Goal: Find specific page/section: Find specific page/section

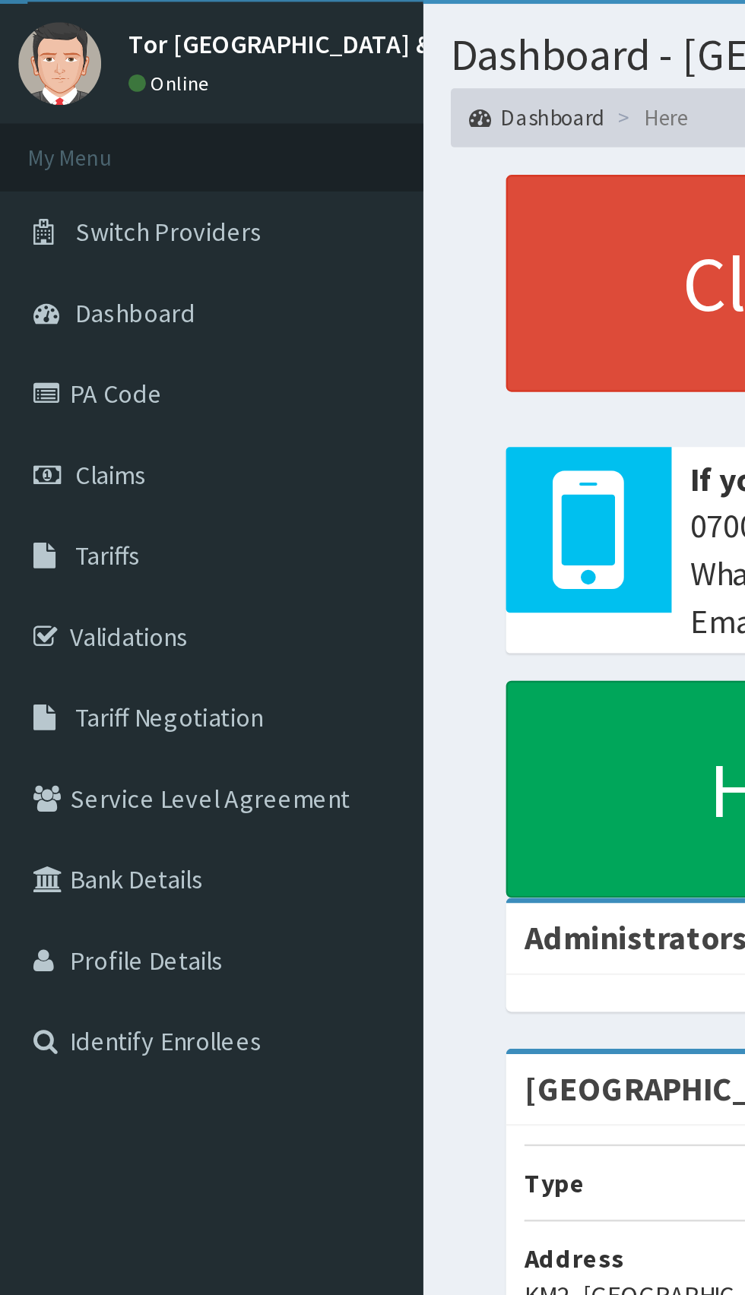
scroll to position [33, 0]
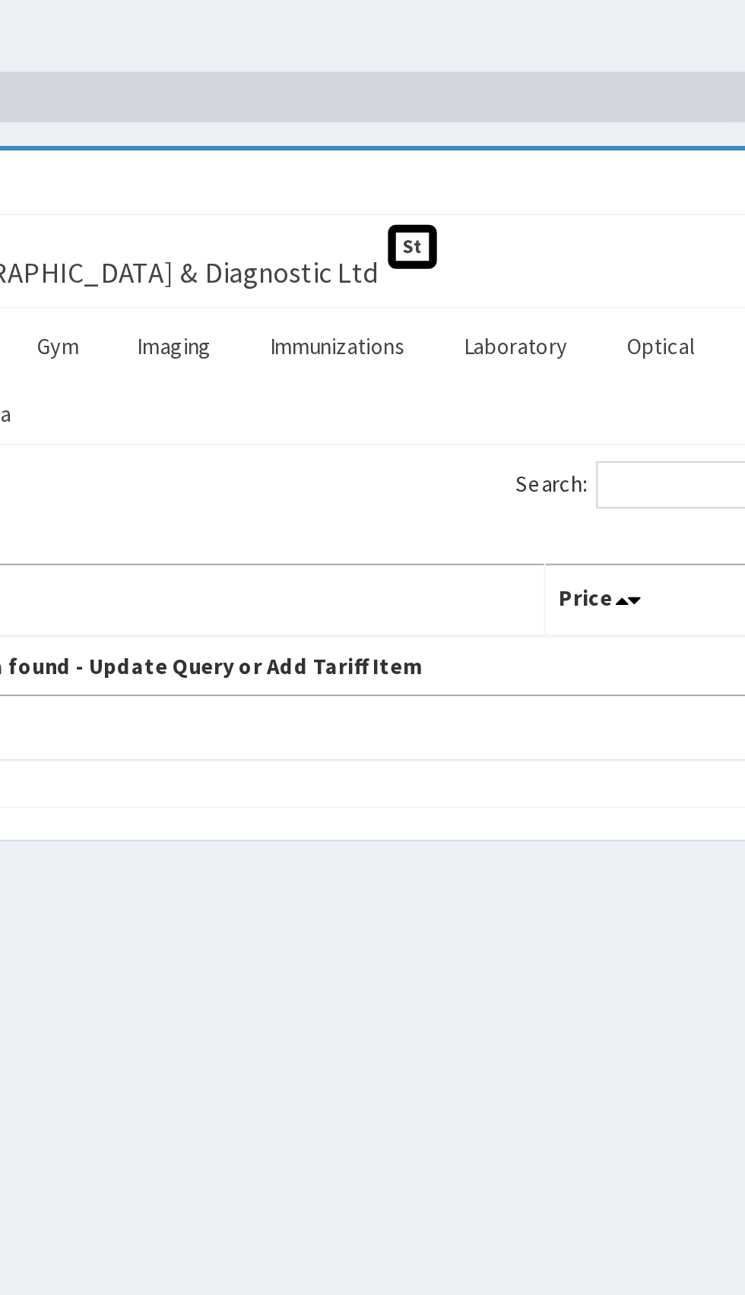
click at [563, 212] on link "Laboratory" at bounding box center [549, 205] width 75 height 32
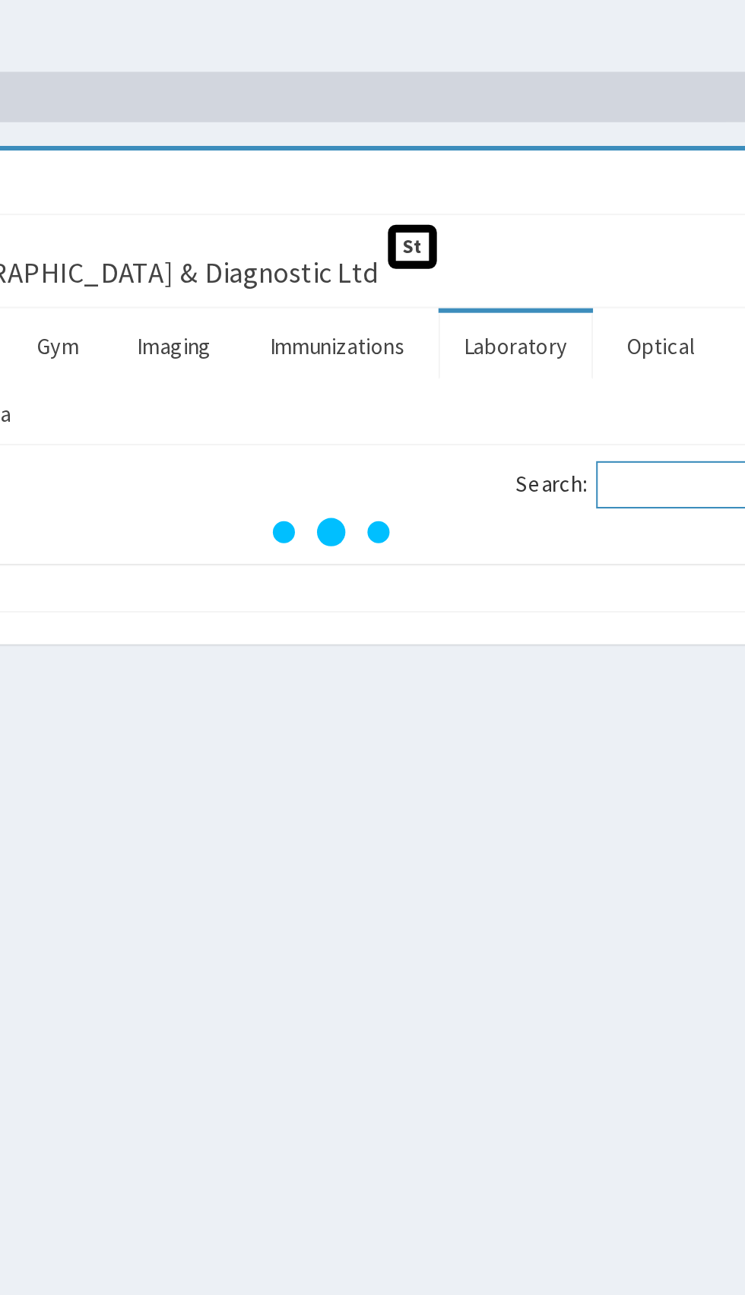
click at [614, 274] on input "Search:" at bounding box center [653, 272] width 131 height 23
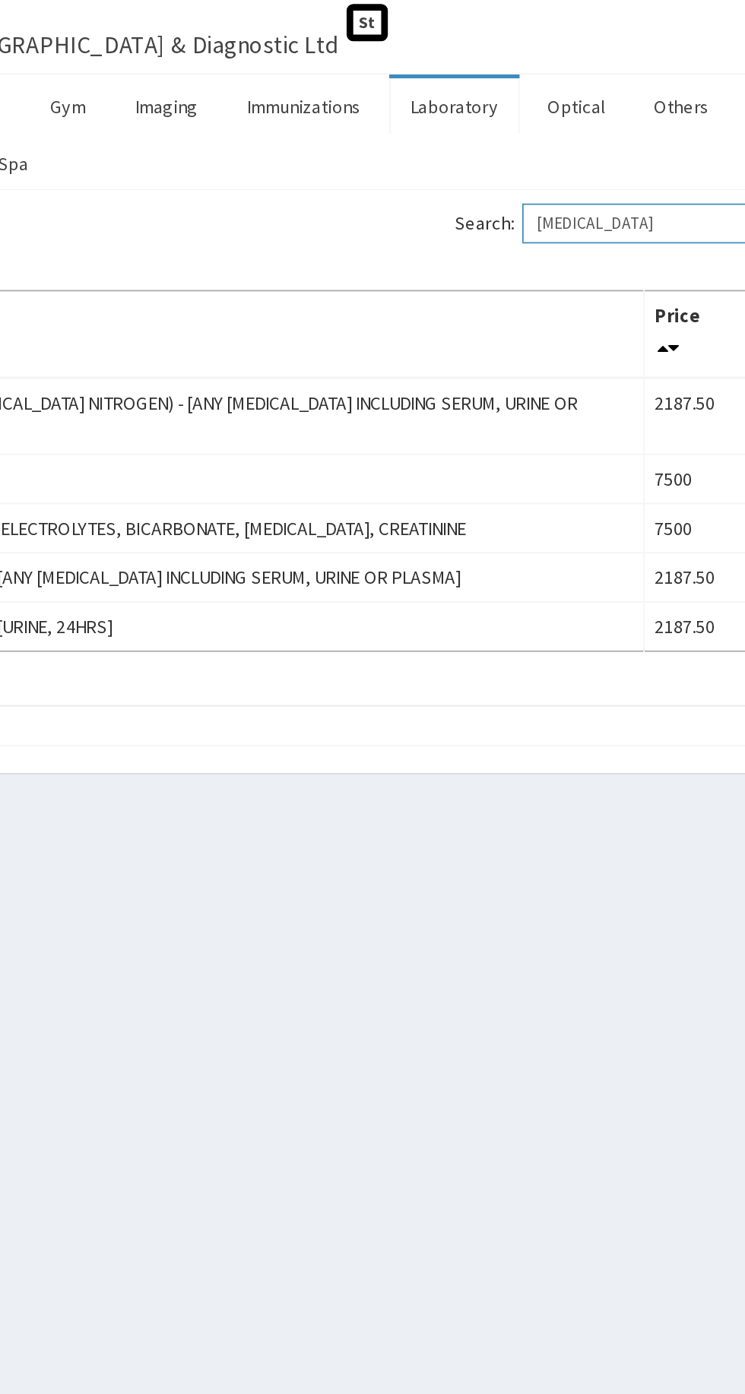
click at [648, 277] on input "Urea" at bounding box center [653, 272] width 131 height 23
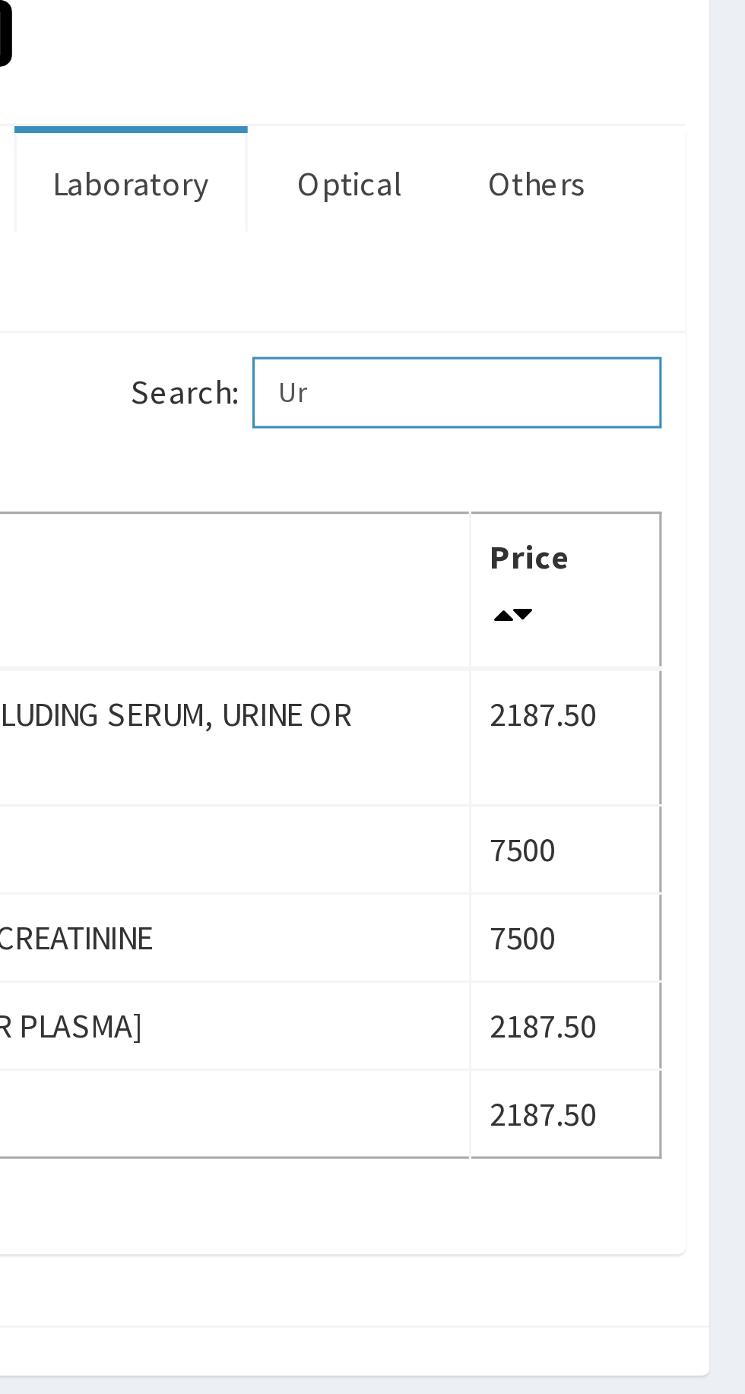
type input "U"
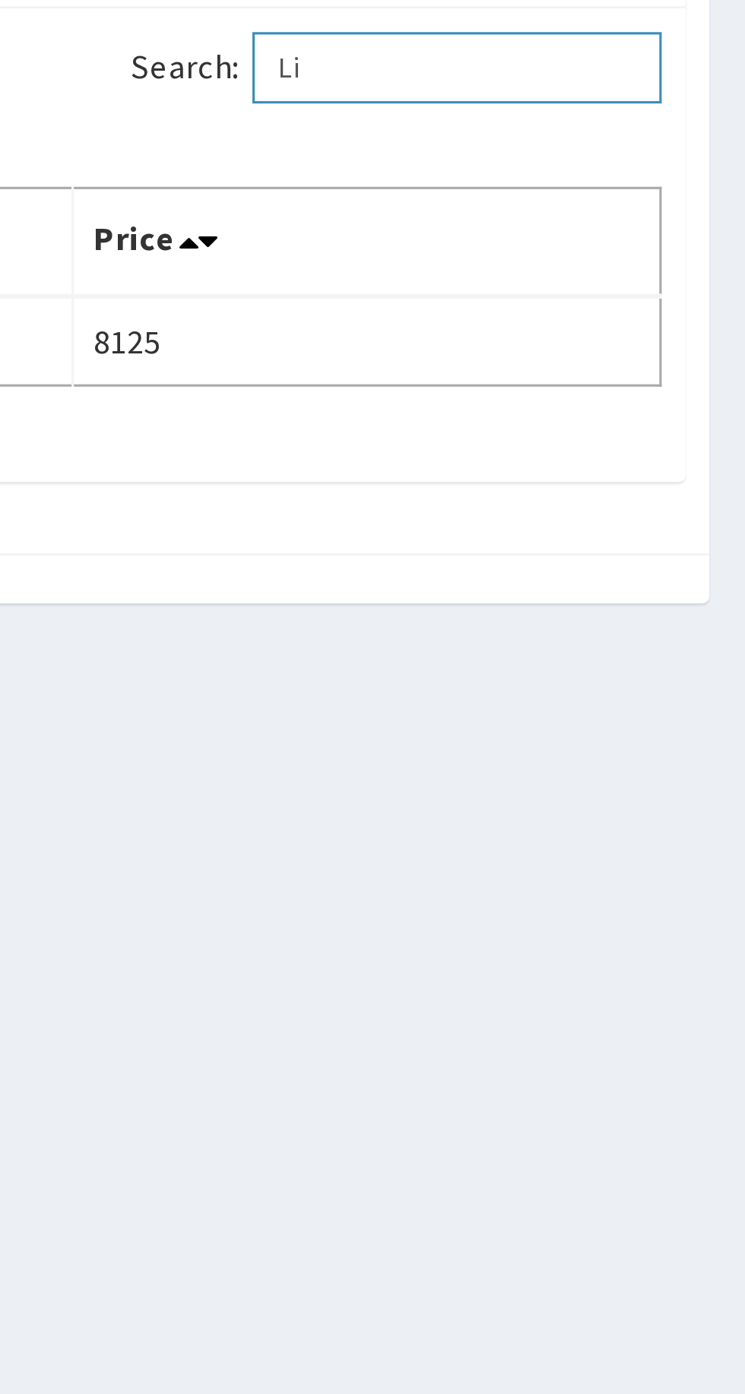
type input "L"
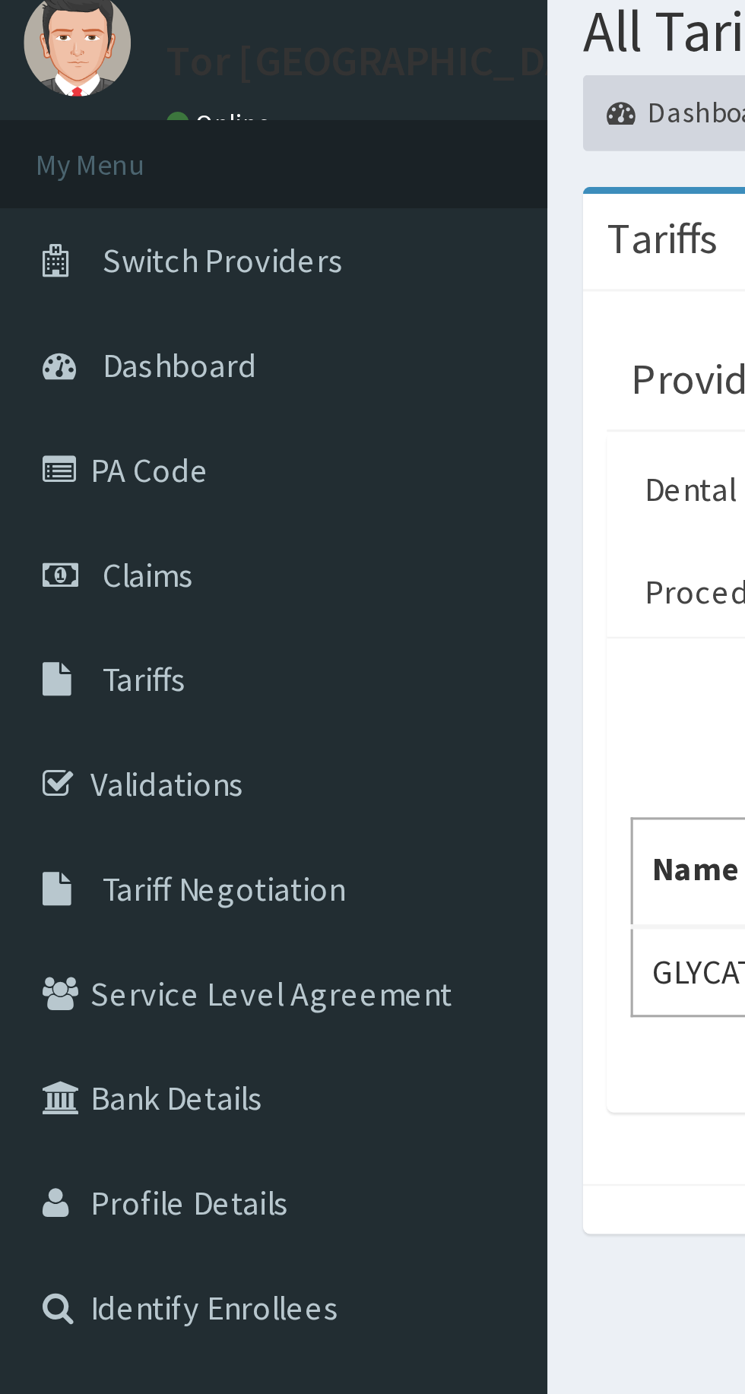
type input "Hba"
click at [52, 205] on link "PA Code" at bounding box center [87, 198] width 175 height 33
